Goal: Task Accomplishment & Management: Complete application form

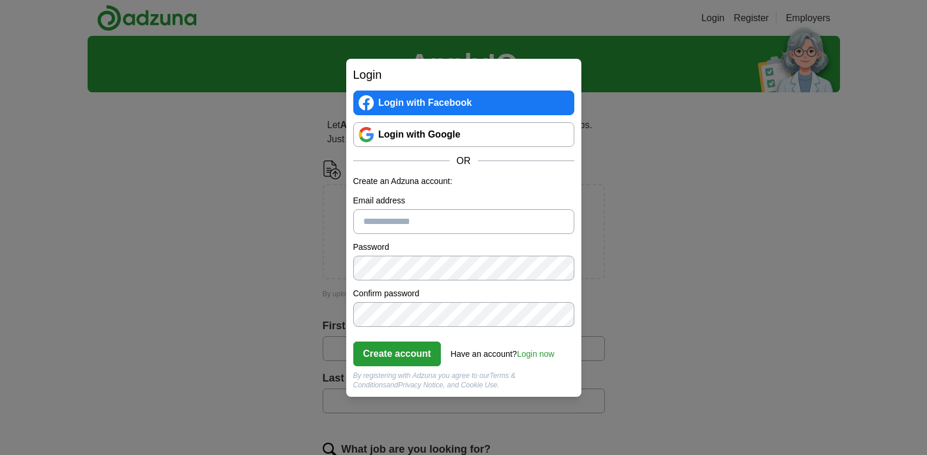
click at [447, 220] on input "Email address" at bounding box center [463, 221] width 221 height 25
type input "**********"
click at [397, 356] on button "Create account" at bounding box center [397, 353] width 88 height 25
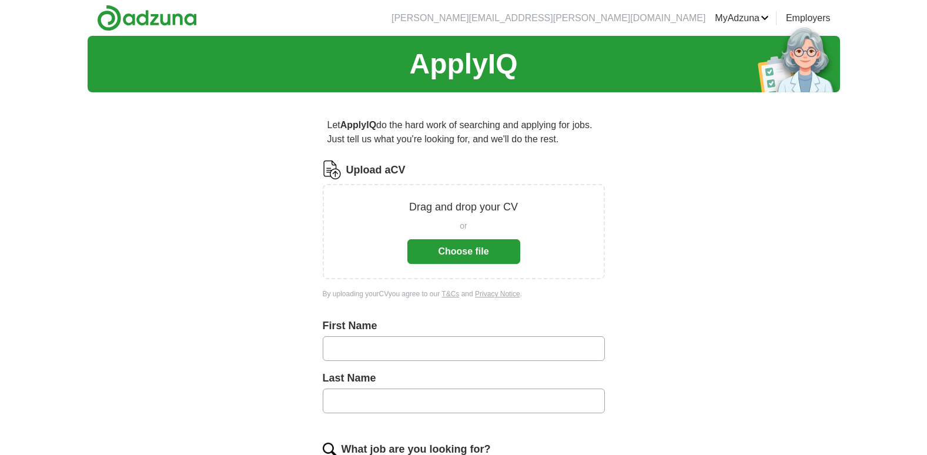
click at [497, 250] on button "Choose file" at bounding box center [463, 251] width 113 height 25
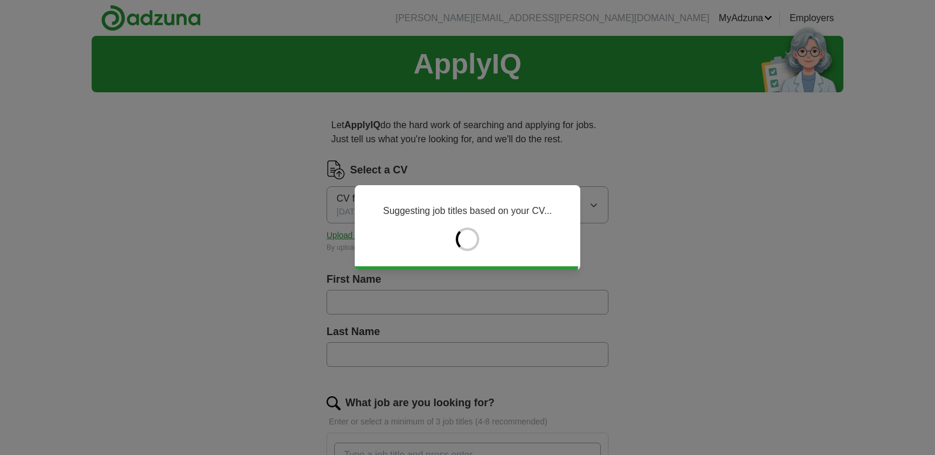
type input "*******"
type input "********"
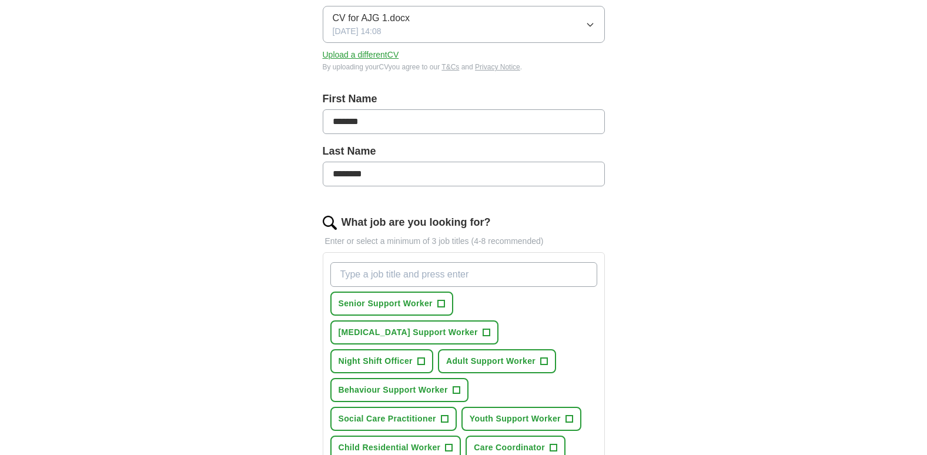
scroll to position [188, 0]
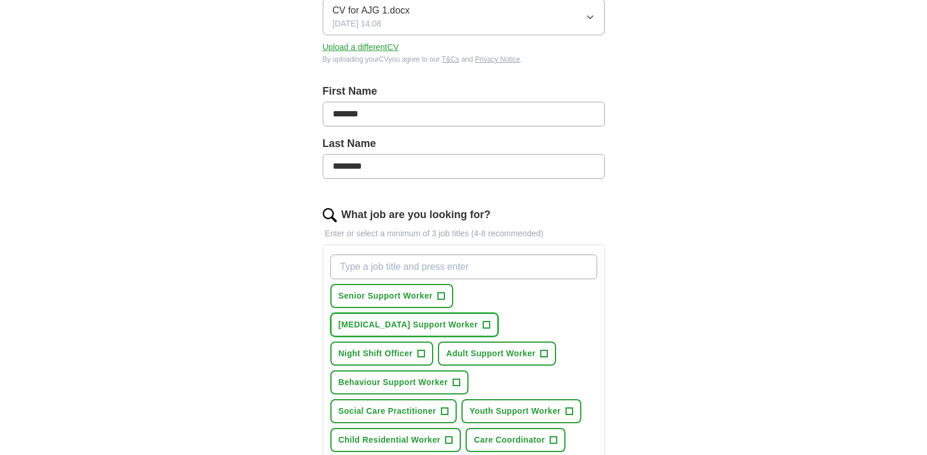
click at [489, 321] on span "+" at bounding box center [485, 324] width 7 height 9
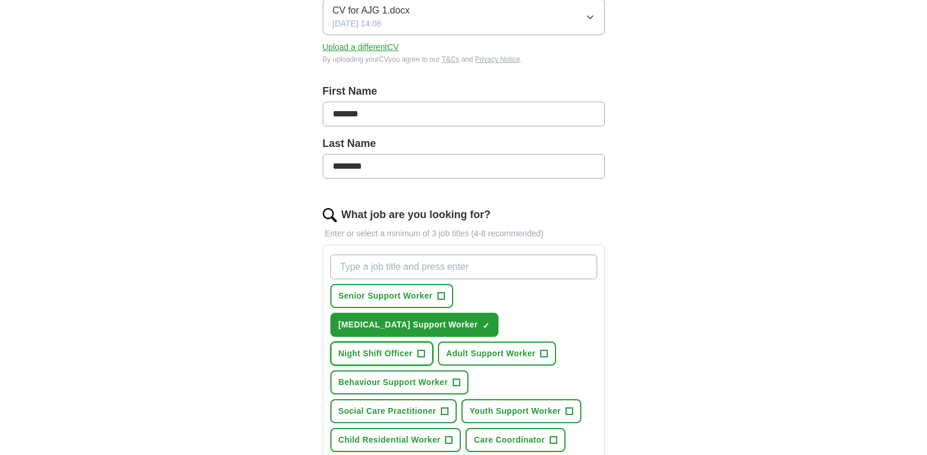
click at [420, 352] on span "+" at bounding box center [420, 353] width 7 height 9
click at [544, 352] on span "+" at bounding box center [544, 353] width 7 height 9
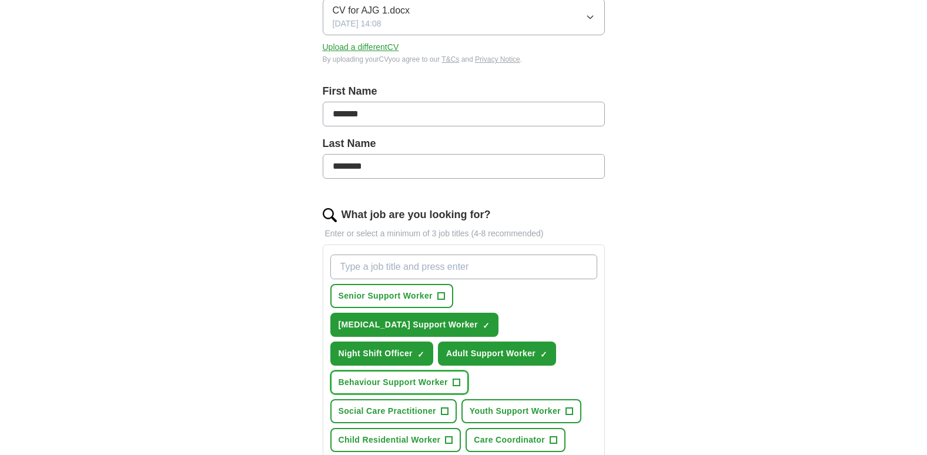
click at [455, 378] on span "+" at bounding box center [455, 382] width 7 height 9
click at [446, 408] on span "+" at bounding box center [444, 411] width 7 height 9
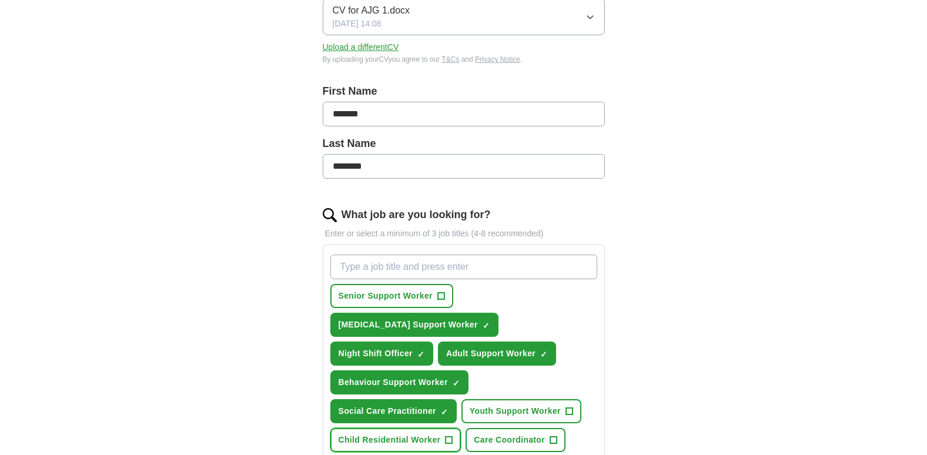
click at [450, 437] on span "+" at bounding box center [448, 439] width 7 height 9
click at [0, 0] on span "×" at bounding box center [0, 0] width 0 height 0
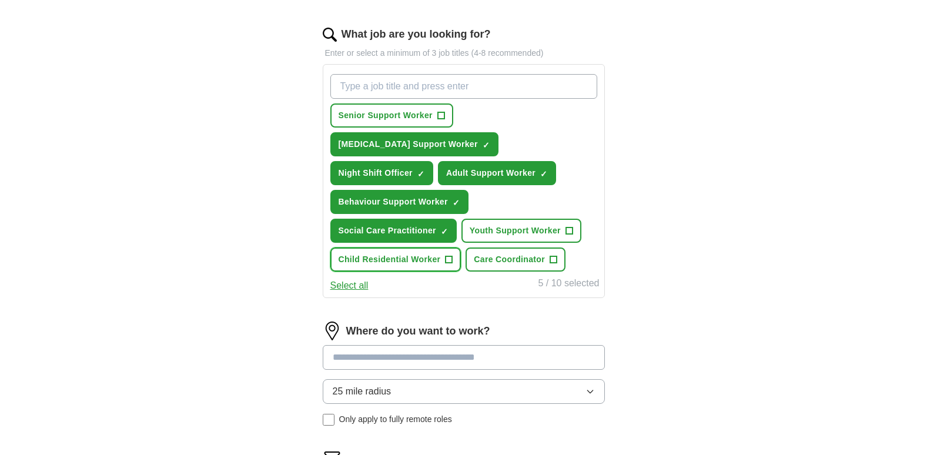
scroll to position [376, 0]
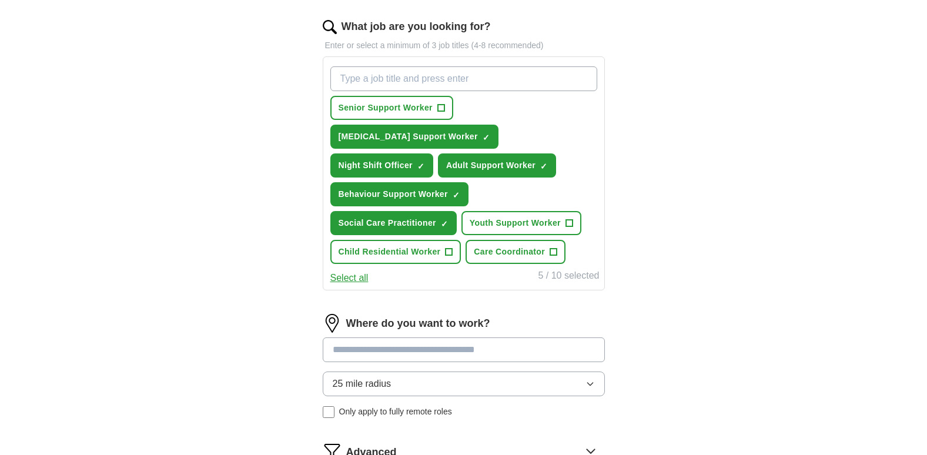
click at [351, 80] on input "What job are you looking for?" at bounding box center [463, 78] width 267 height 25
click at [652, 157] on div "ApplyIQ Let ApplyIQ do the hard work of searching and applying for jobs. Just t…" at bounding box center [464, 102] width 752 height 885
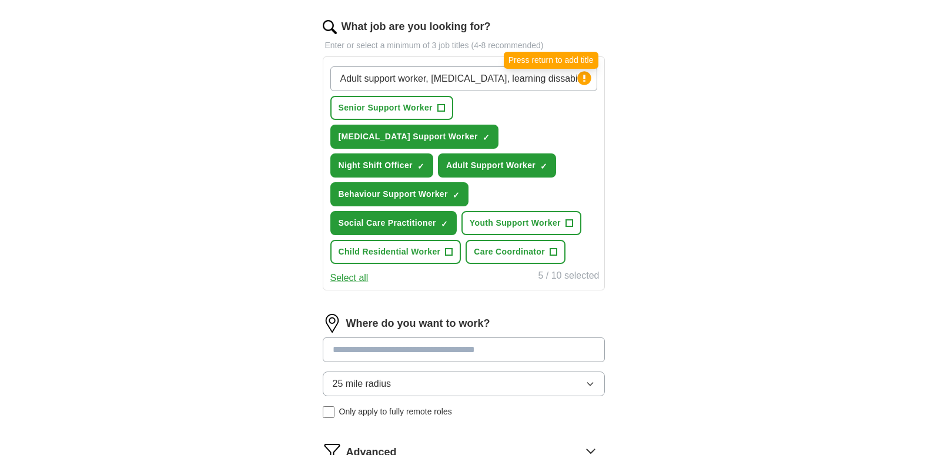
click at [582, 78] on circle at bounding box center [584, 78] width 14 height 14
click at [549, 80] on input "Adult support worker, autism, learning dissabilities" at bounding box center [463, 78] width 267 height 25
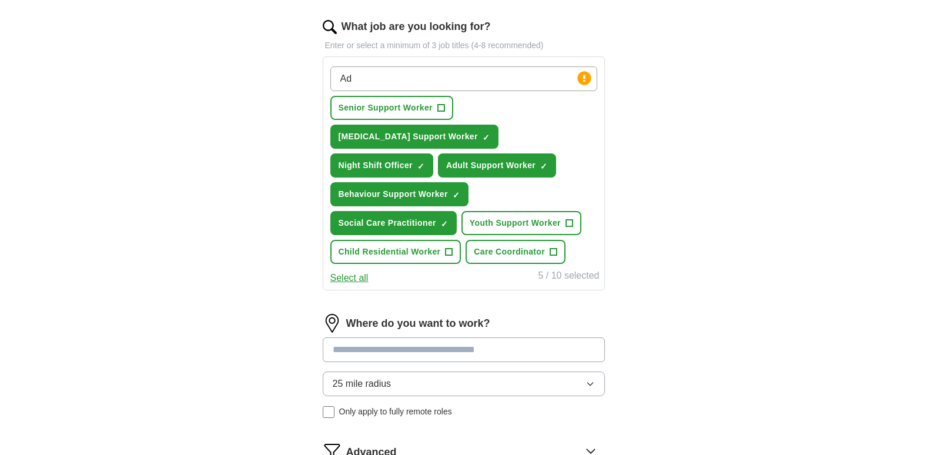
type input "A"
click at [338, 79] on input "Support worker" at bounding box center [463, 78] width 267 height 25
click at [705, 207] on div "ApplyIQ Let ApplyIQ do the hard work of searching and applying for jobs. Just t…" at bounding box center [464, 102] width 752 height 885
click at [464, 78] on input "Bank, relief Support worker" at bounding box center [463, 78] width 267 height 25
type input "B"
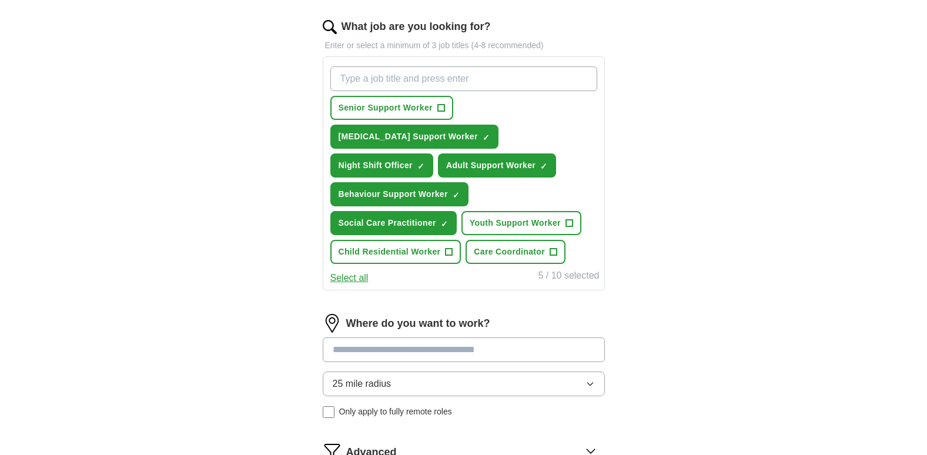
click at [358, 350] on input at bounding box center [464, 349] width 282 height 25
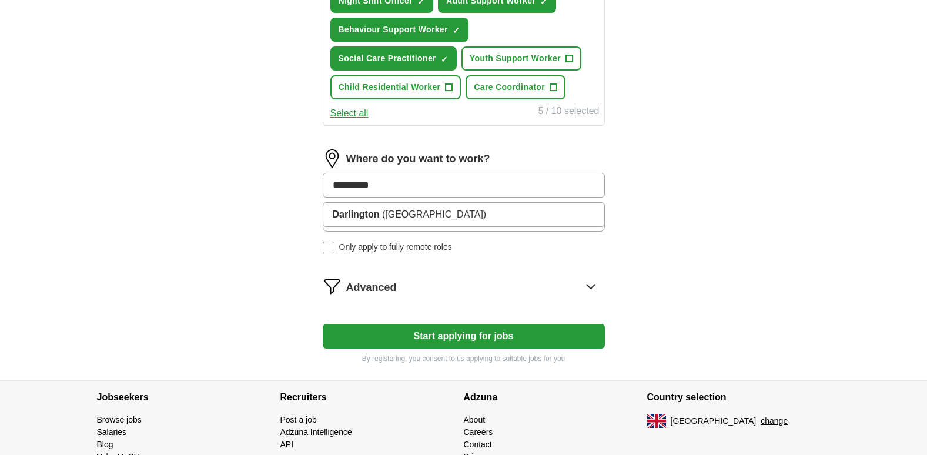
scroll to position [564, 0]
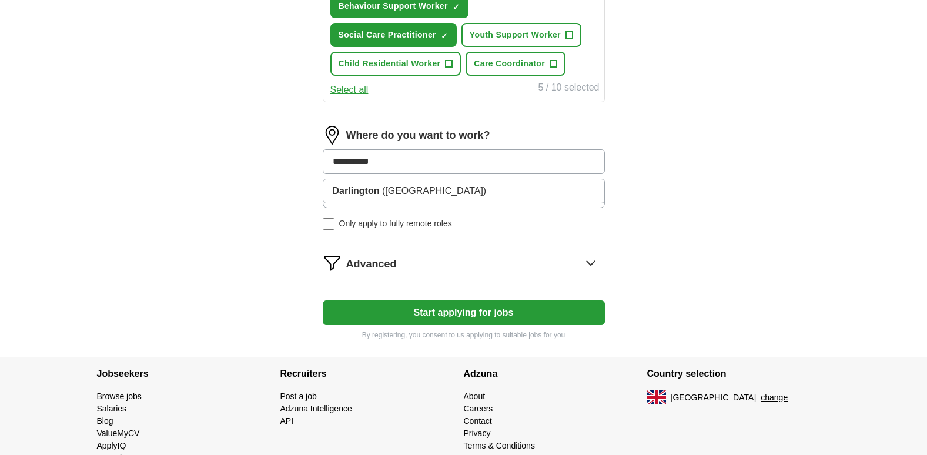
type input "**********"
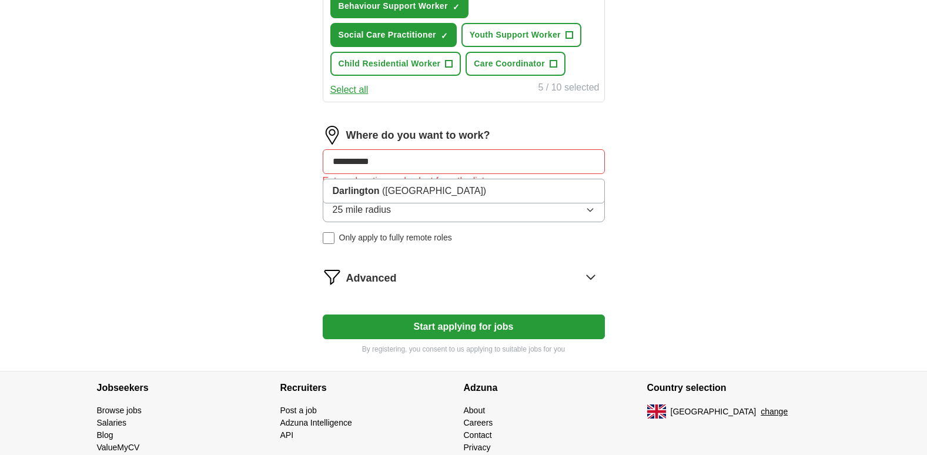
click at [588, 273] on icon at bounding box center [590, 276] width 19 height 19
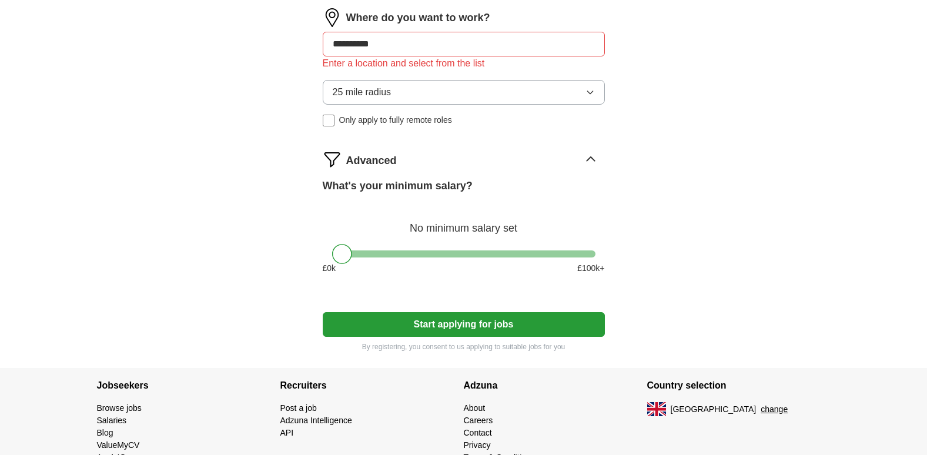
scroll to position [726, 0]
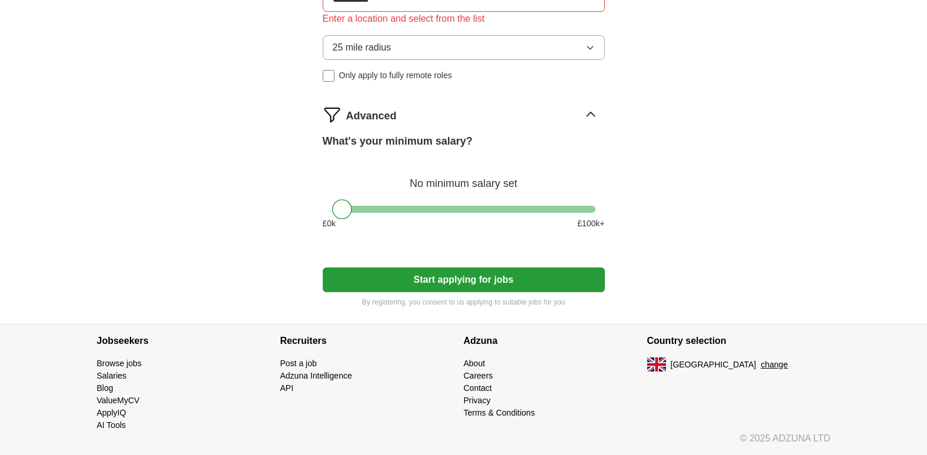
click at [425, 274] on button "Start applying for jobs" at bounding box center [464, 279] width 282 height 25
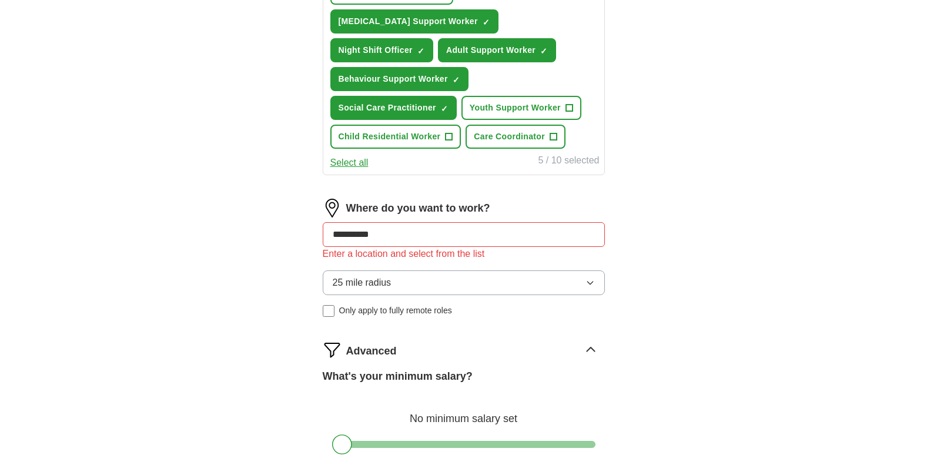
scroll to position [460, 0]
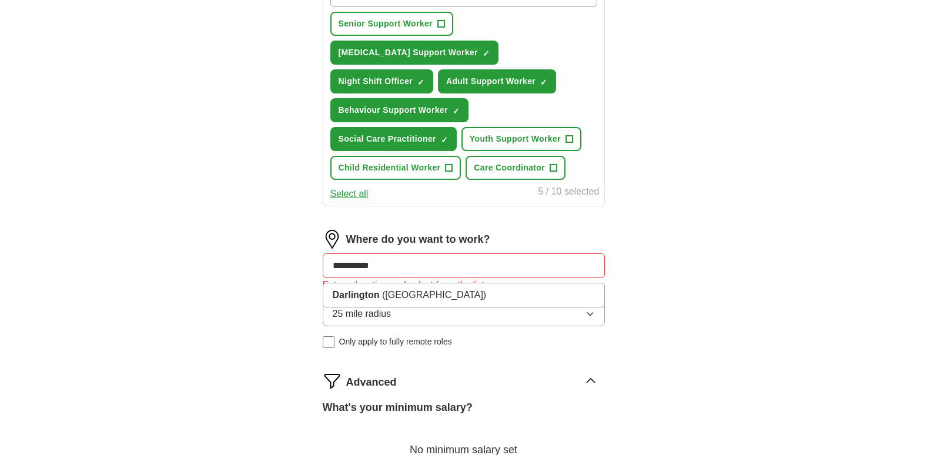
click at [383, 265] on input "**********" at bounding box center [464, 265] width 282 height 25
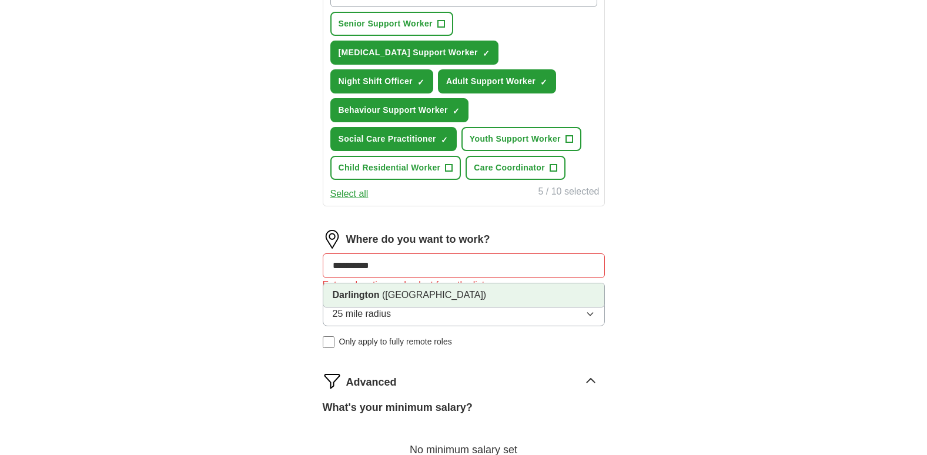
click at [374, 298] on strong "Darlington" at bounding box center [356, 295] width 47 height 10
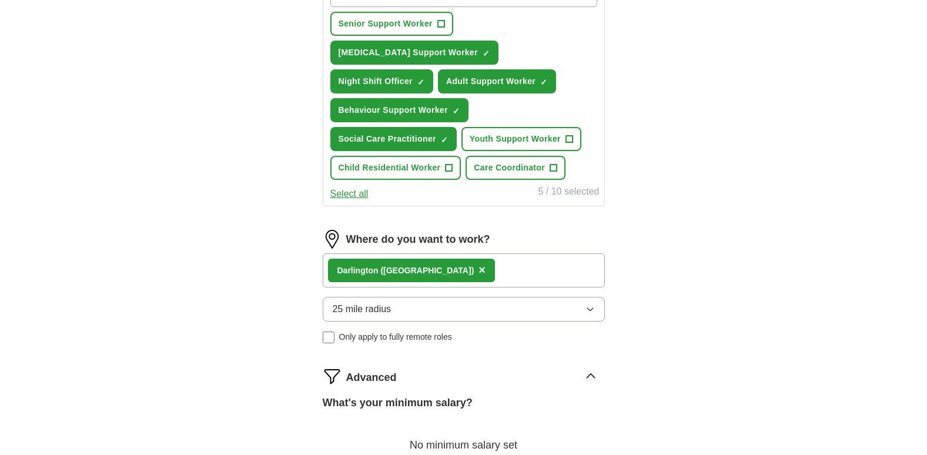
click at [542, 355] on form "Select a CV CV for AJG 1.docx 09/10/2025, 14:08 Upload a different CV By upload…" at bounding box center [464, 166] width 282 height 933
click at [781, 291] on div "ApplyIQ Let ApplyIQ do the hard work of searching and applying for jobs. Just t…" at bounding box center [464, 113] width 752 height 1074
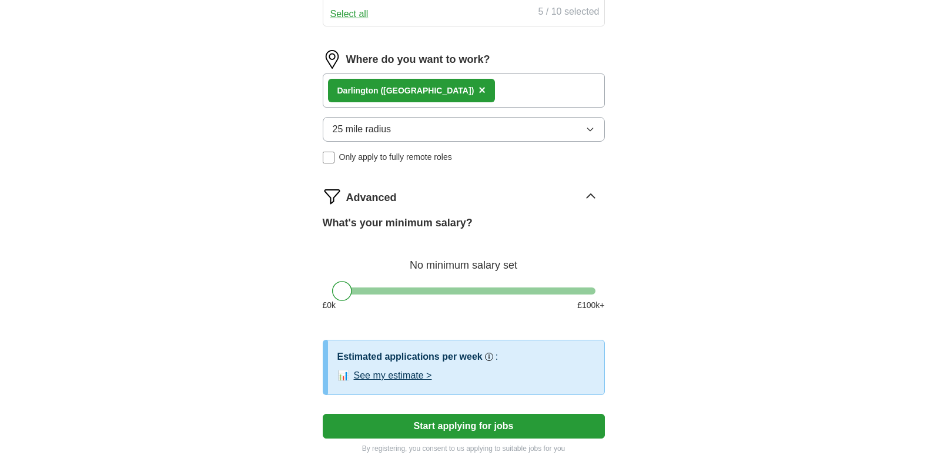
scroll to position [656, 0]
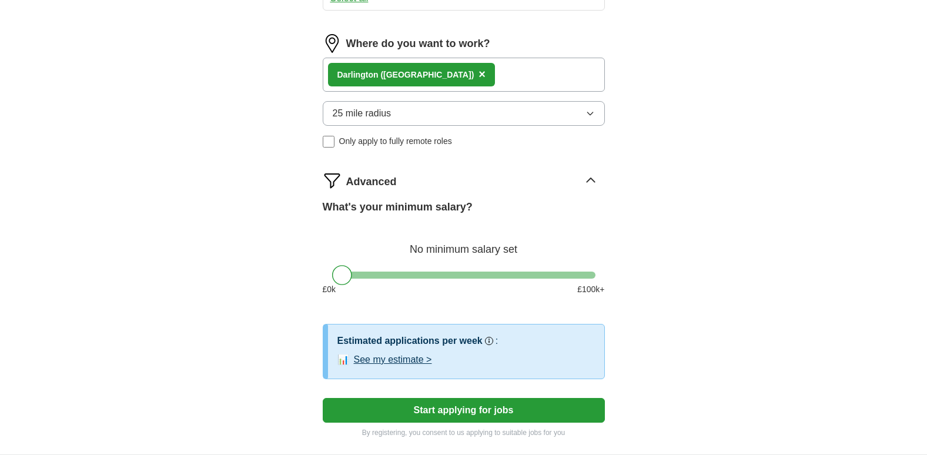
click at [410, 357] on button "See my estimate >" at bounding box center [393, 360] width 78 height 14
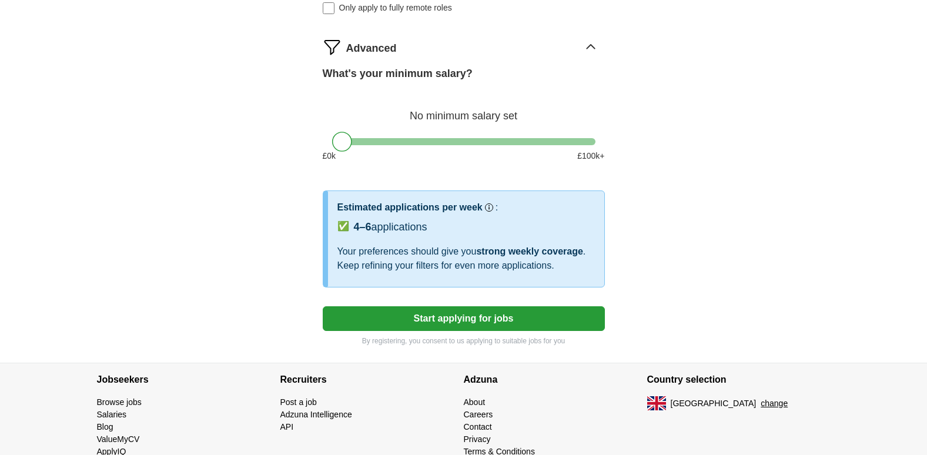
scroll to position [797, 0]
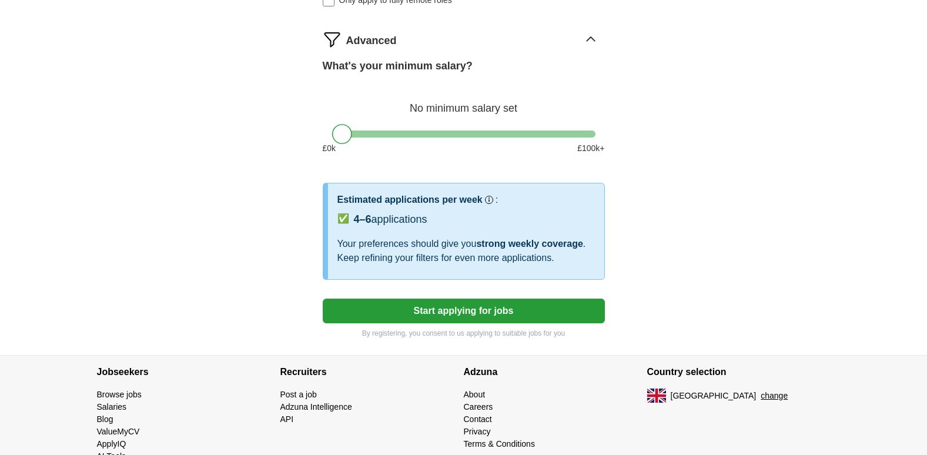
click at [473, 310] on button "Start applying for jobs" at bounding box center [464, 310] width 282 height 25
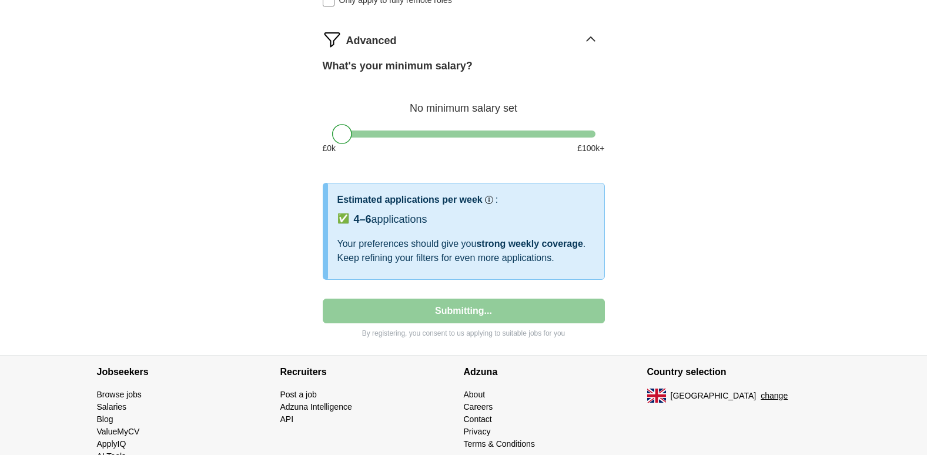
select select "**"
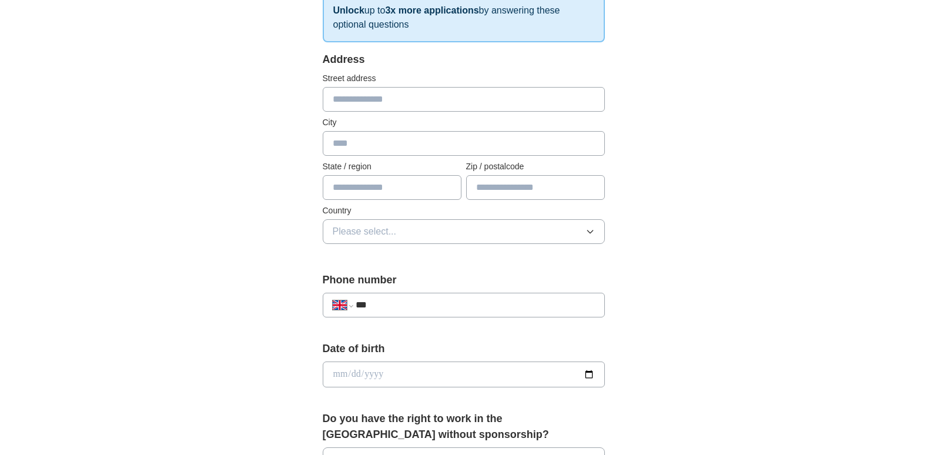
scroll to position [219, 0]
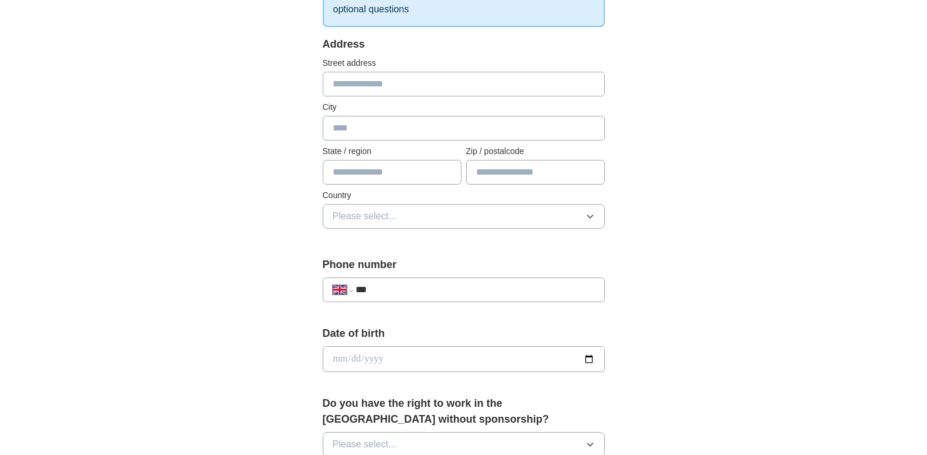
click at [353, 83] on input "text" at bounding box center [464, 84] width 282 height 25
type input "**********"
type input "******"
type input "*******"
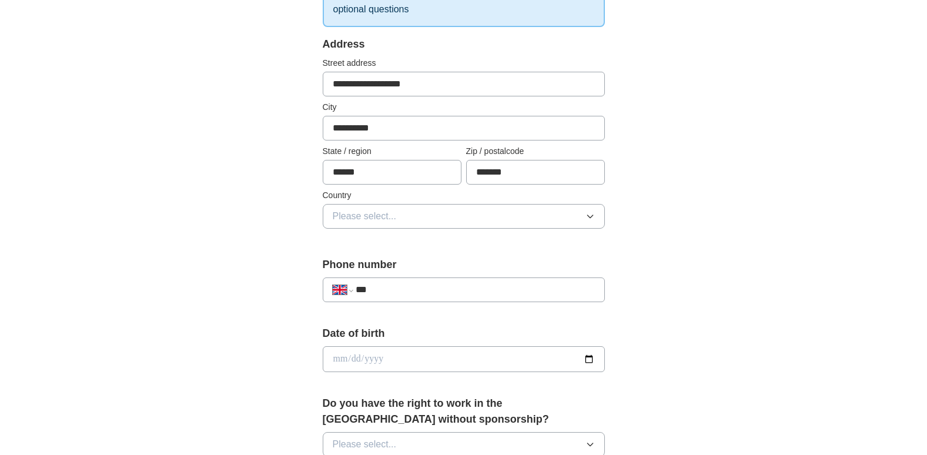
click at [591, 217] on icon "button" at bounding box center [589, 216] width 9 height 9
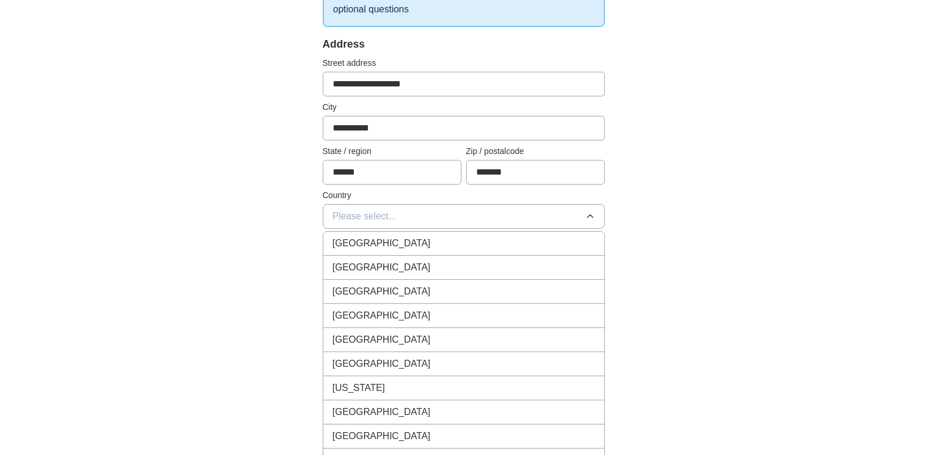
click at [545, 240] on div "[GEOGRAPHIC_DATA]" at bounding box center [464, 243] width 262 height 14
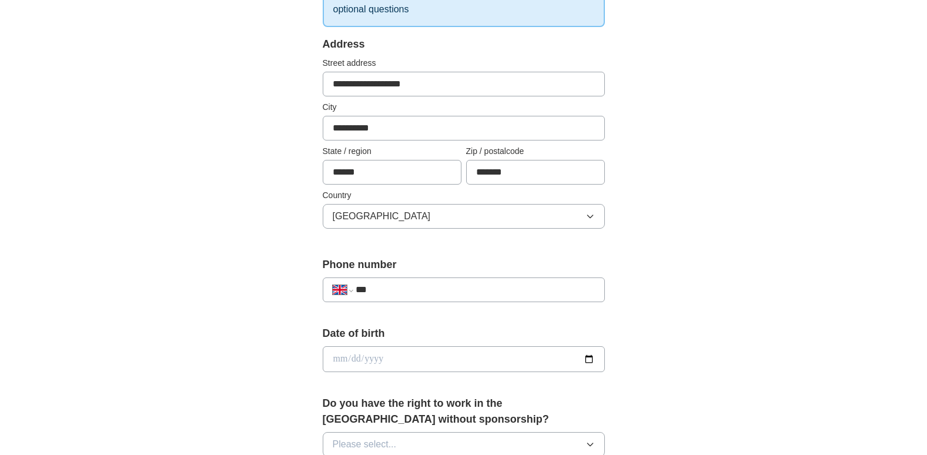
click at [461, 292] on input "***" at bounding box center [474, 290] width 239 height 14
click at [434, 291] on input "**********" at bounding box center [474, 290] width 239 height 14
type input "*"
select select "**"
click at [434, 291] on input "*" at bounding box center [474, 290] width 239 height 14
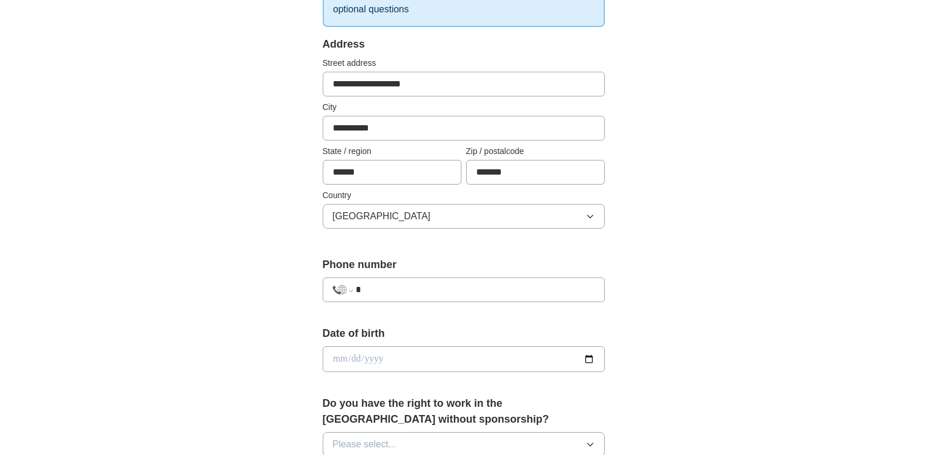
type input "**********"
select select "**"
type input "**********"
click at [588, 359] on input "date" at bounding box center [464, 359] width 282 height 26
type input "**********"
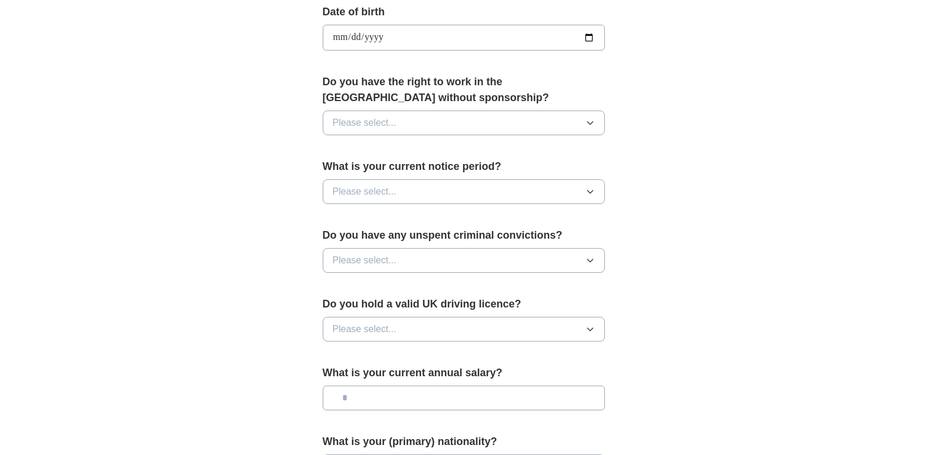
scroll to position [572, 0]
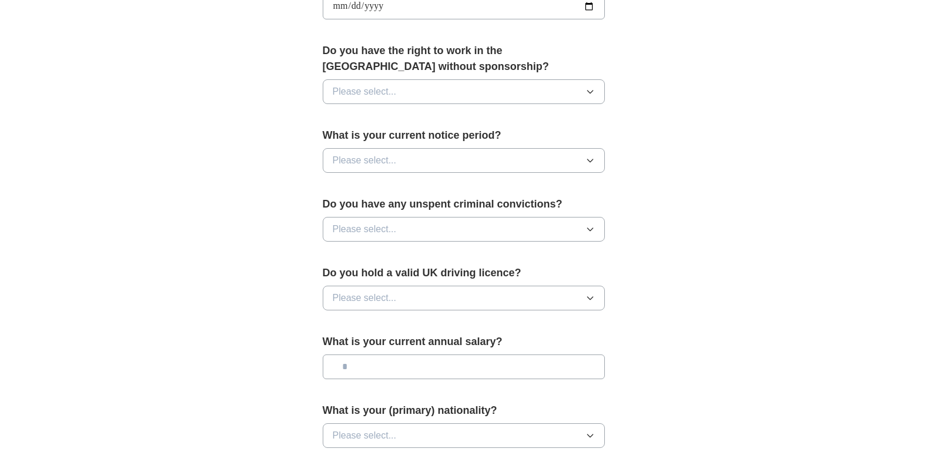
click at [589, 91] on icon "button" at bounding box center [589, 91] width 9 height 9
click at [586, 116] on div "Yes" at bounding box center [464, 119] width 262 height 14
click at [592, 225] on icon "button" at bounding box center [589, 228] width 9 height 9
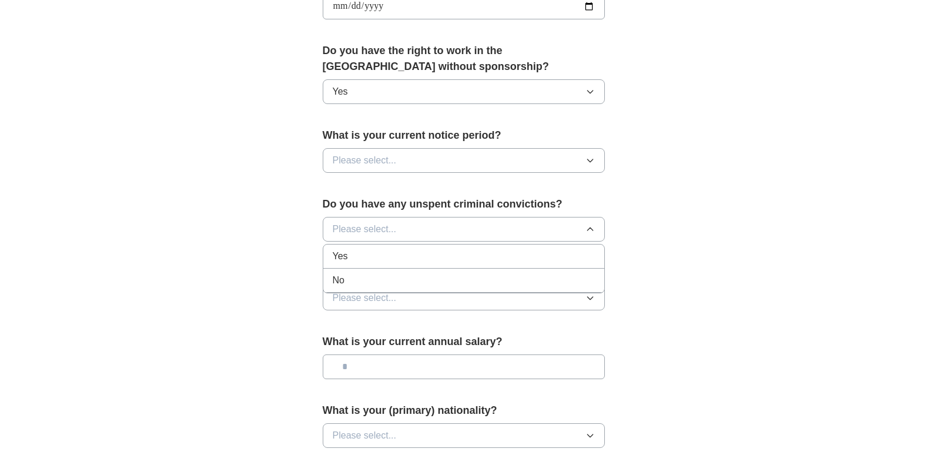
click at [581, 279] on div "No" at bounding box center [464, 280] width 262 height 14
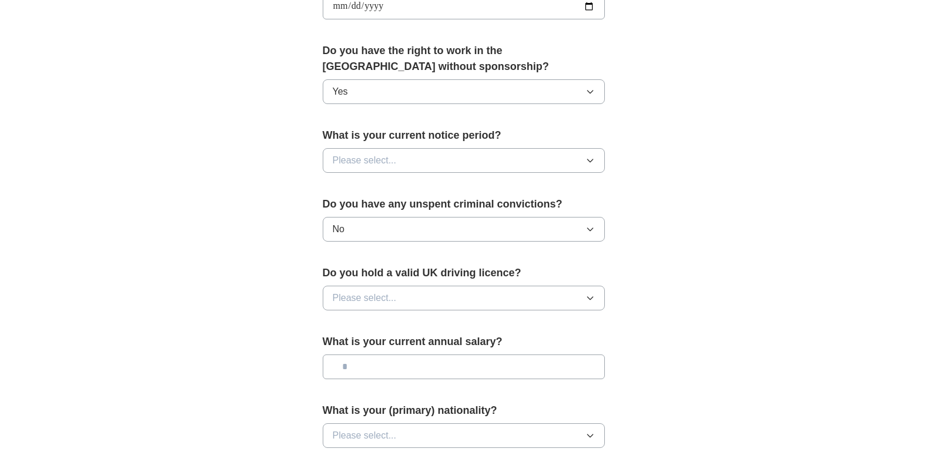
click at [596, 365] on input "text" at bounding box center [464, 366] width 282 height 25
click at [589, 159] on icon "button" at bounding box center [589, 160] width 9 height 9
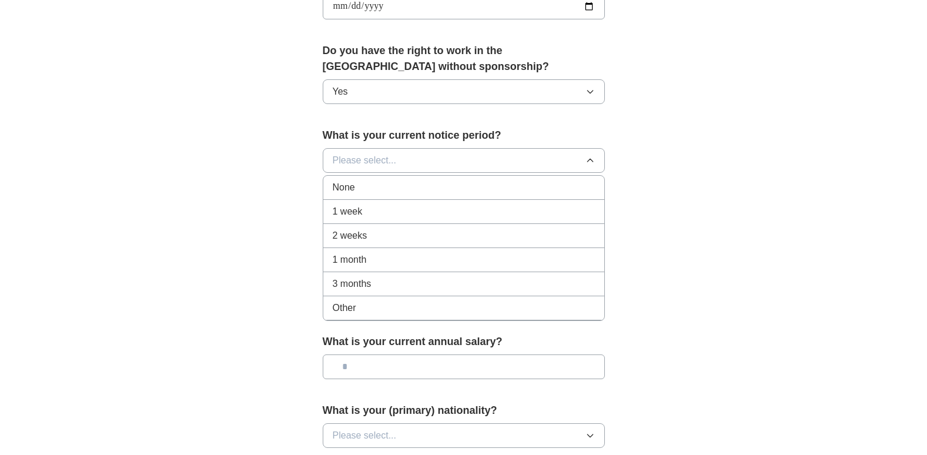
click at [367, 307] on div "Other" at bounding box center [464, 308] width 262 height 14
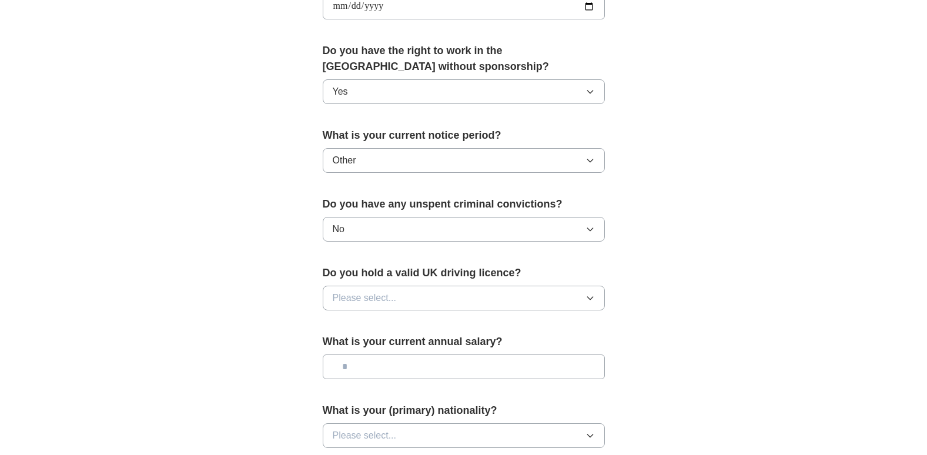
click at [586, 229] on icon "button" at bounding box center [589, 228] width 9 height 9
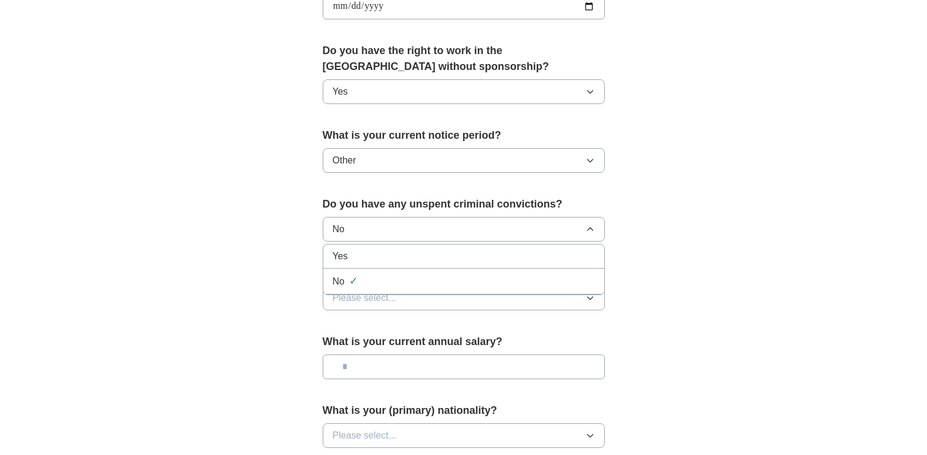
click at [586, 229] on icon "button" at bounding box center [589, 228] width 9 height 9
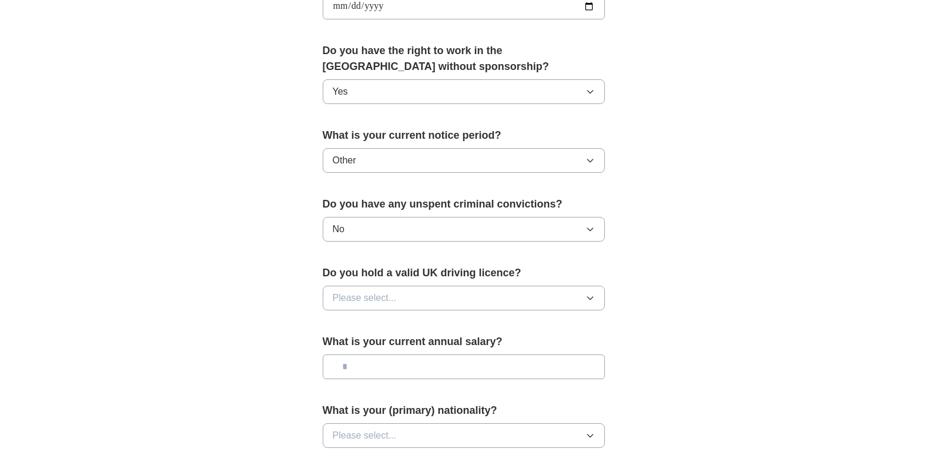
click at [588, 299] on icon "button" at bounding box center [589, 297] width 9 height 9
click at [573, 321] on div "Yes" at bounding box center [464, 325] width 262 height 14
click at [573, 366] on input "text" at bounding box center [464, 366] width 282 height 25
type input "**"
type input "*******"
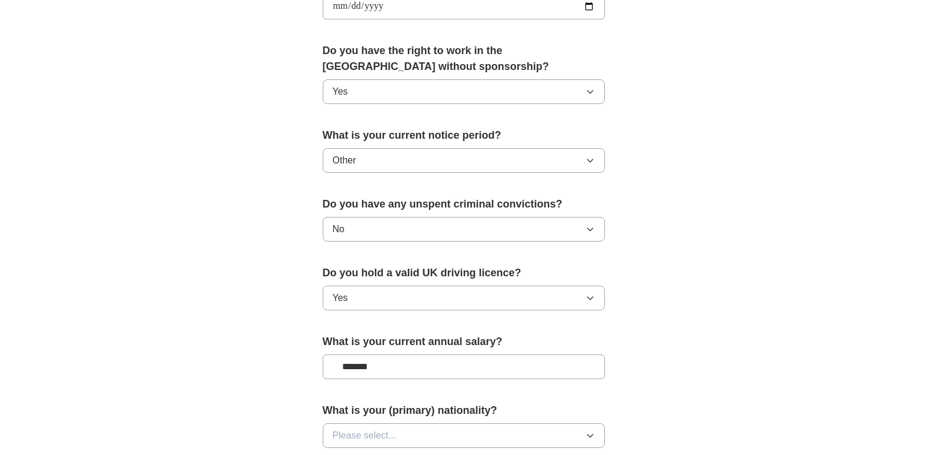
click at [591, 436] on icon "button" at bounding box center [589, 435] width 5 height 3
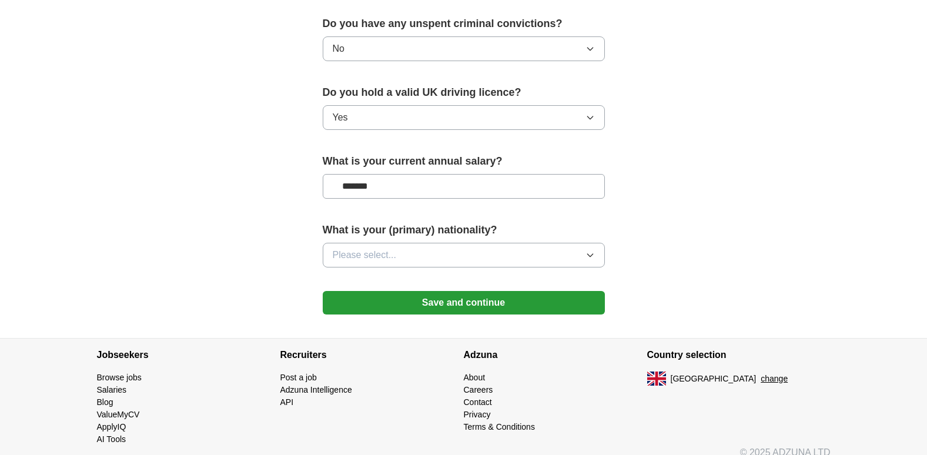
scroll to position [766, 0]
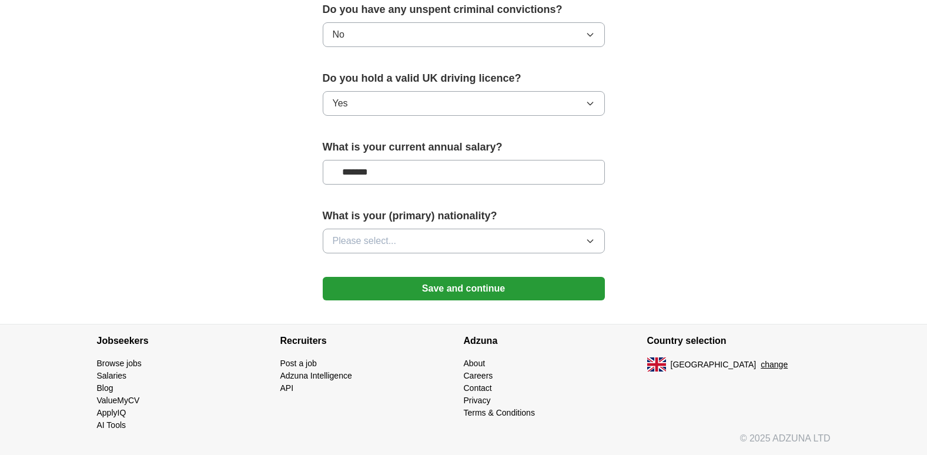
click at [590, 238] on icon "button" at bounding box center [589, 240] width 9 height 9
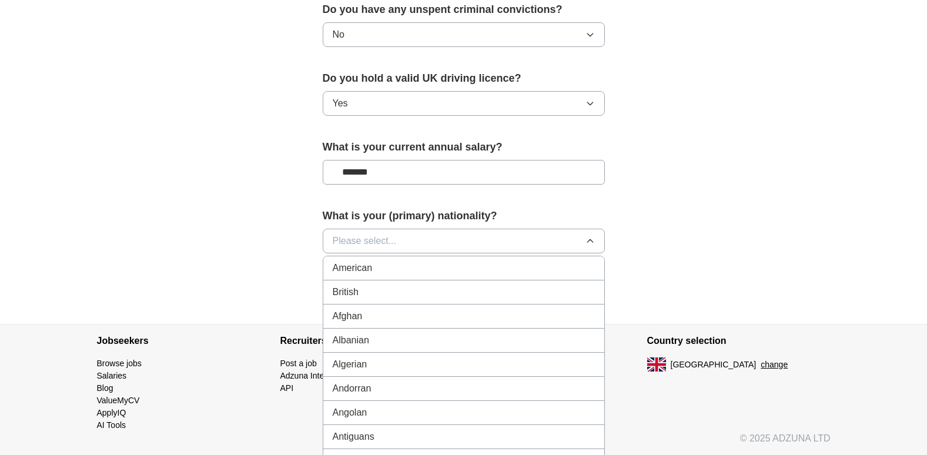
click at [556, 289] on div "British" at bounding box center [464, 292] width 262 height 14
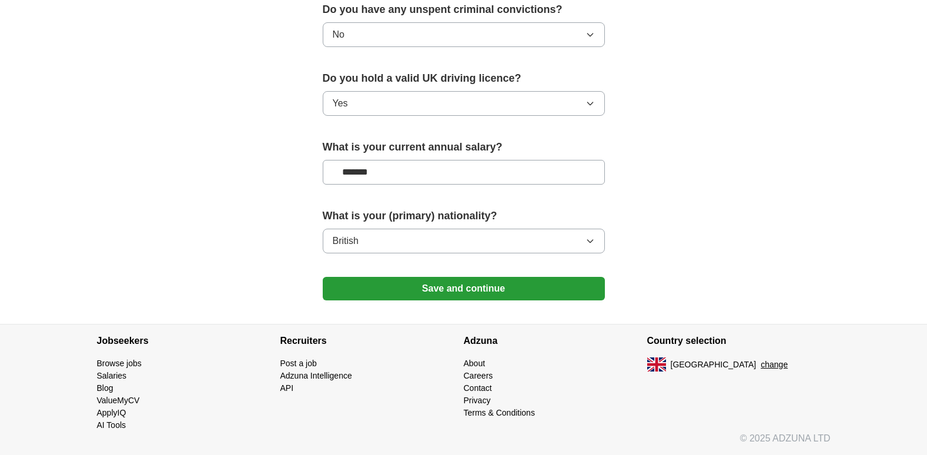
click at [539, 288] on button "Save and continue" at bounding box center [464, 289] width 282 height 24
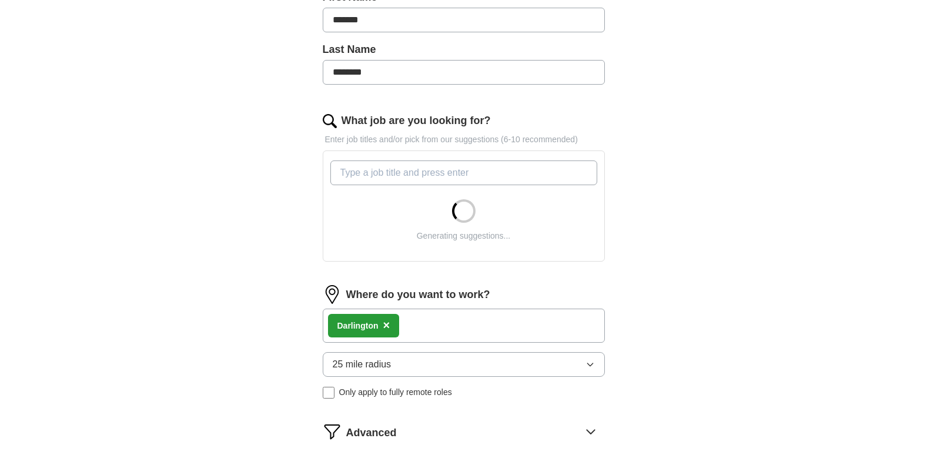
scroll to position [290, 0]
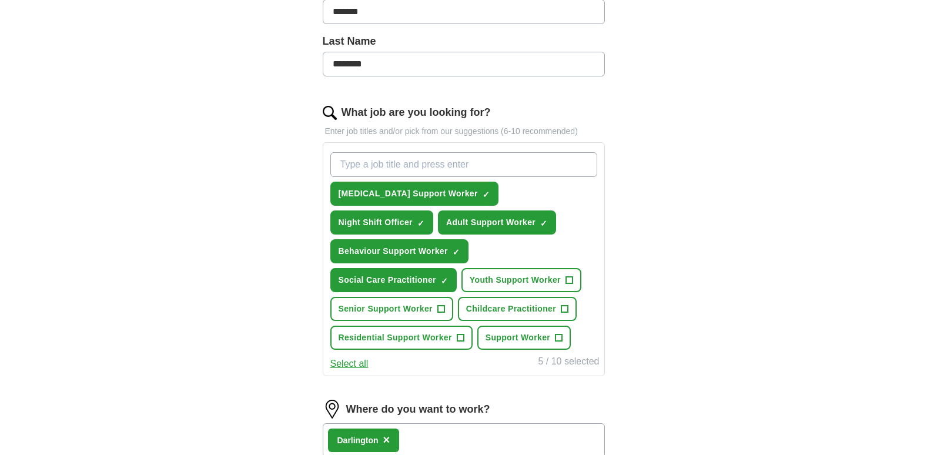
click at [385, 162] on input "What job are you looking for?" at bounding box center [463, 164] width 267 height 25
type input "Bank support worker"
click at [675, 265] on div "ApplyIQ Let ApplyIQ do the hard work of searching and applying for jobs. Just t…" at bounding box center [464, 205] width 752 height 918
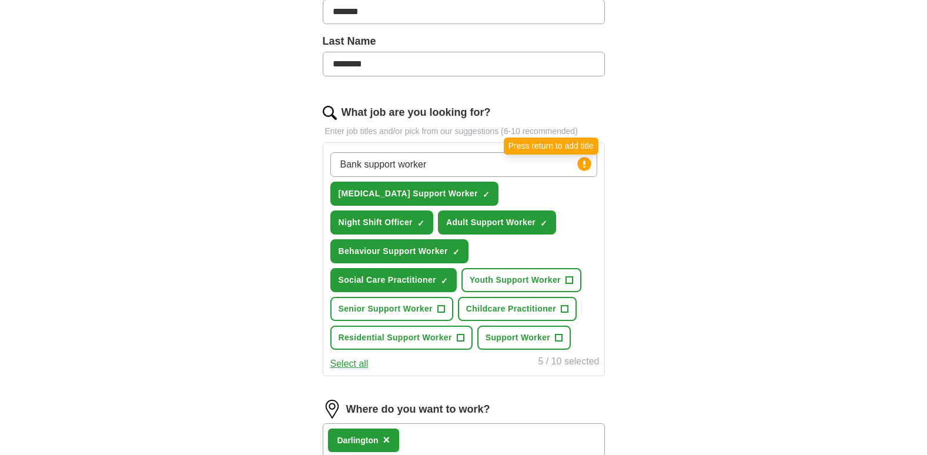
click at [581, 165] on circle at bounding box center [584, 164] width 14 height 14
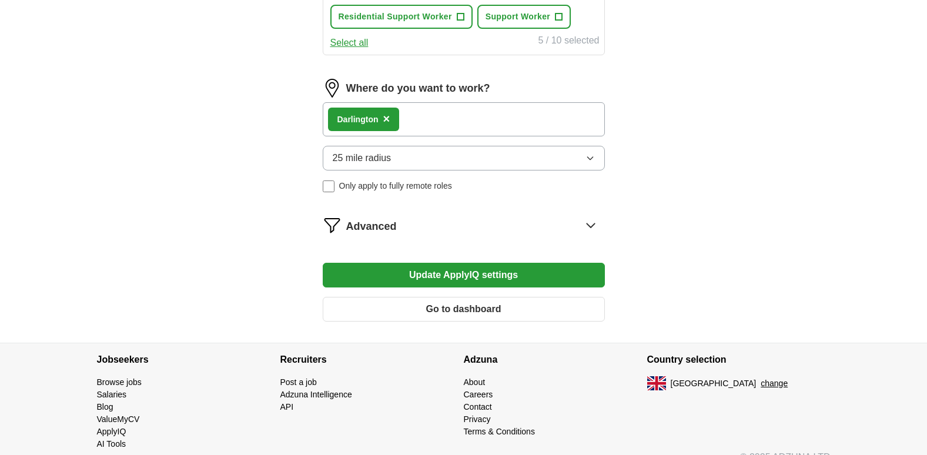
scroll to position [630, 0]
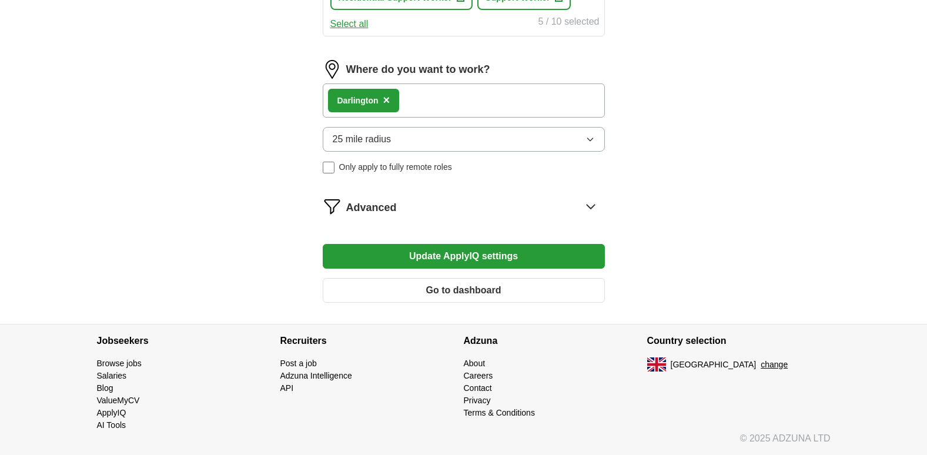
click at [591, 139] on icon "button" at bounding box center [589, 139] width 5 height 3
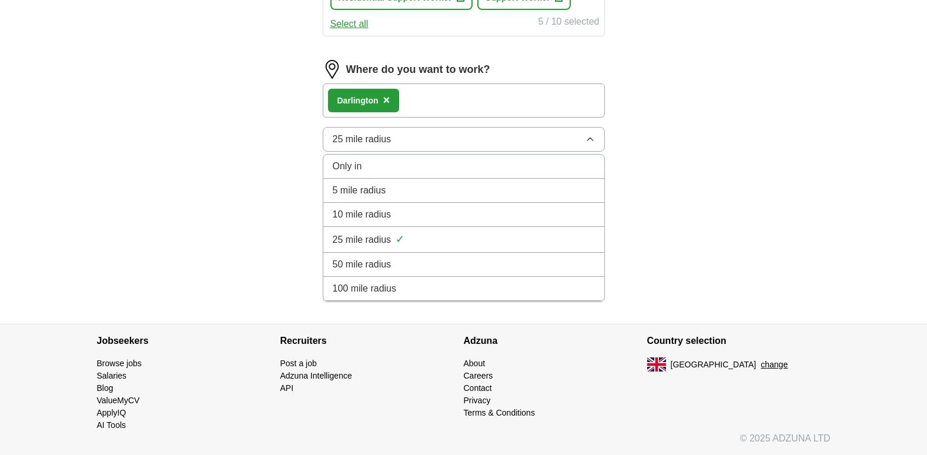
click at [547, 214] on div "10 mile radius" at bounding box center [464, 214] width 262 height 14
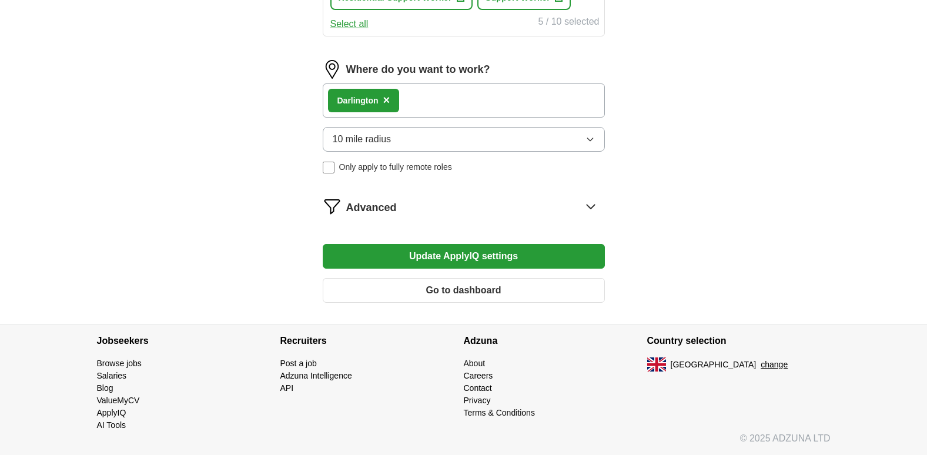
click at [536, 249] on button "Update ApplyIQ settings" at bounding box center [464, 256] width 282 height 25
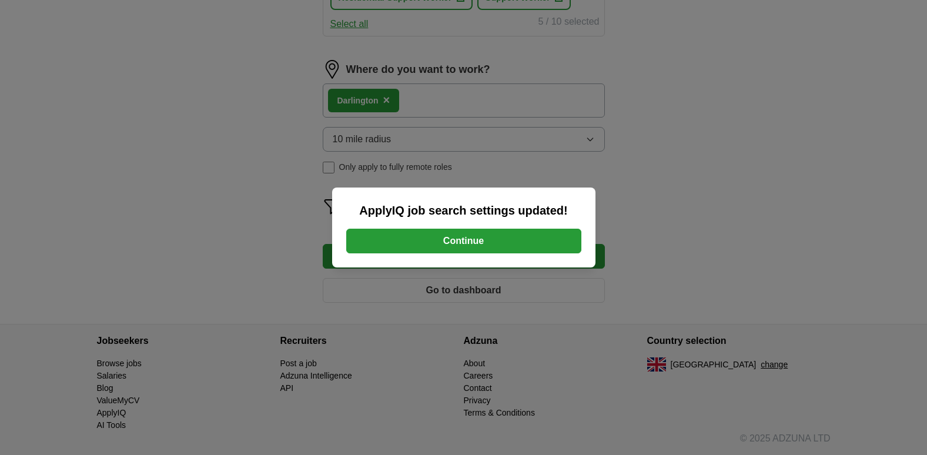
click at [673, 243] on div "ApplyIQ job search settings updated! Continue" at bounding box center [463, 227] width 927 height 455
click at [555, 241] on button "Continue" at bounding box center [463, 241] width 235 height 25
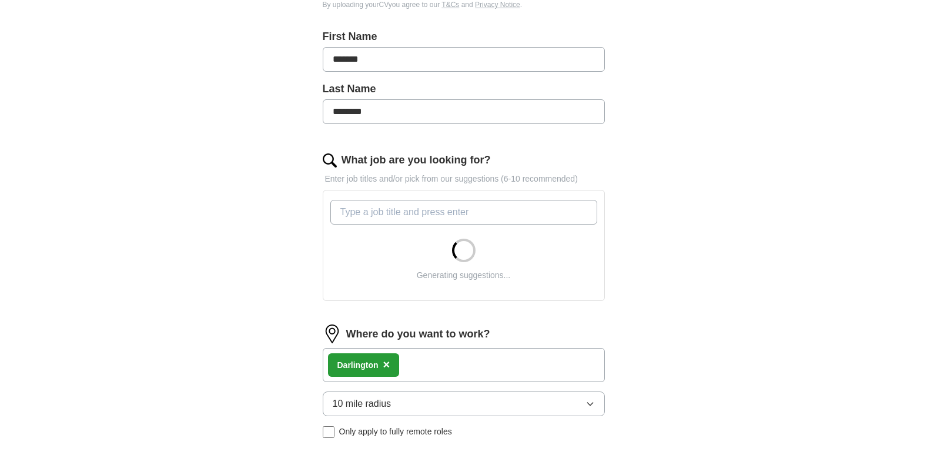
scroll to position [282, 0]
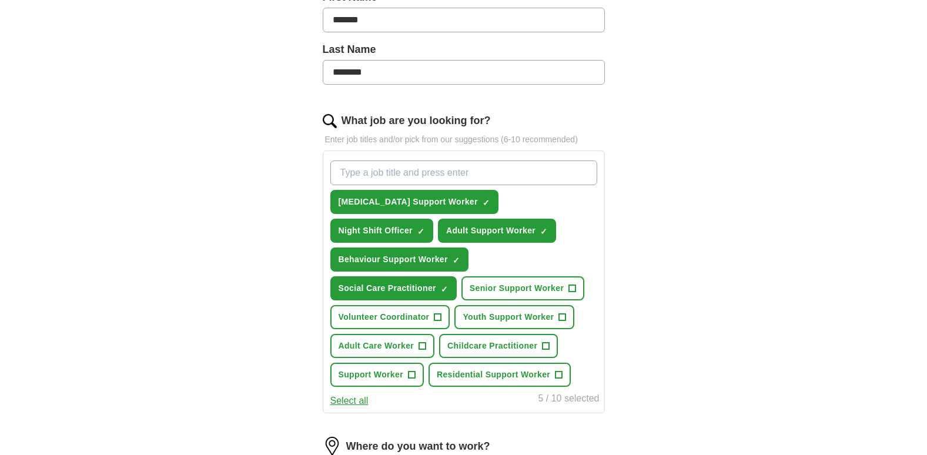
click at [354, 172] on input "What job are you looking for?" at bounding box center [463, 172] width 267 height 25
type input "Bank, relief support worker"
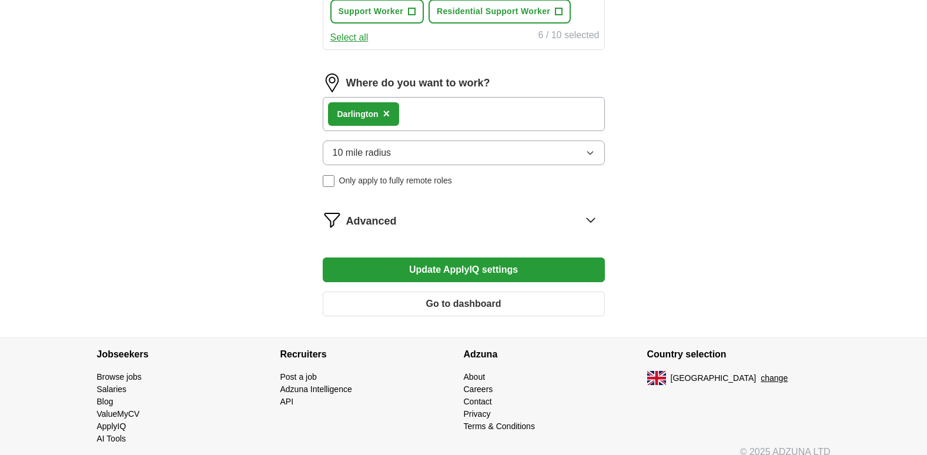
scroll to position [687, 0]
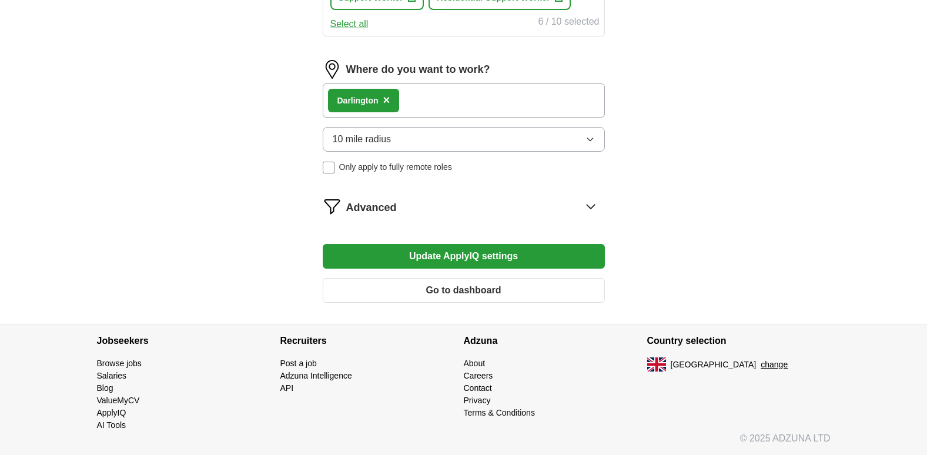
click at [529, 257] on button "Update ApplyIQ settings" at bounding box center [464, 256] width 282 height 25
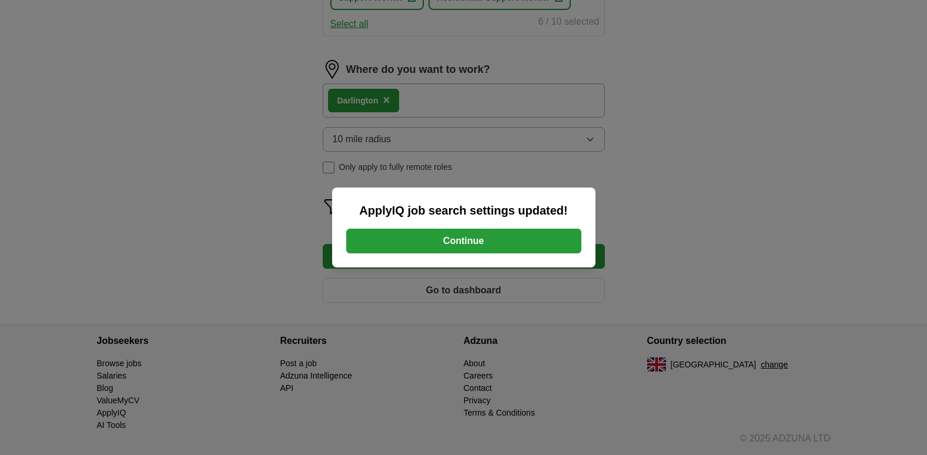
click at [518, 240] on button "Continue" at bounding box center [463, 241] width 235 height 25
